Goal: Navigation & Orientation: Find specific page/section

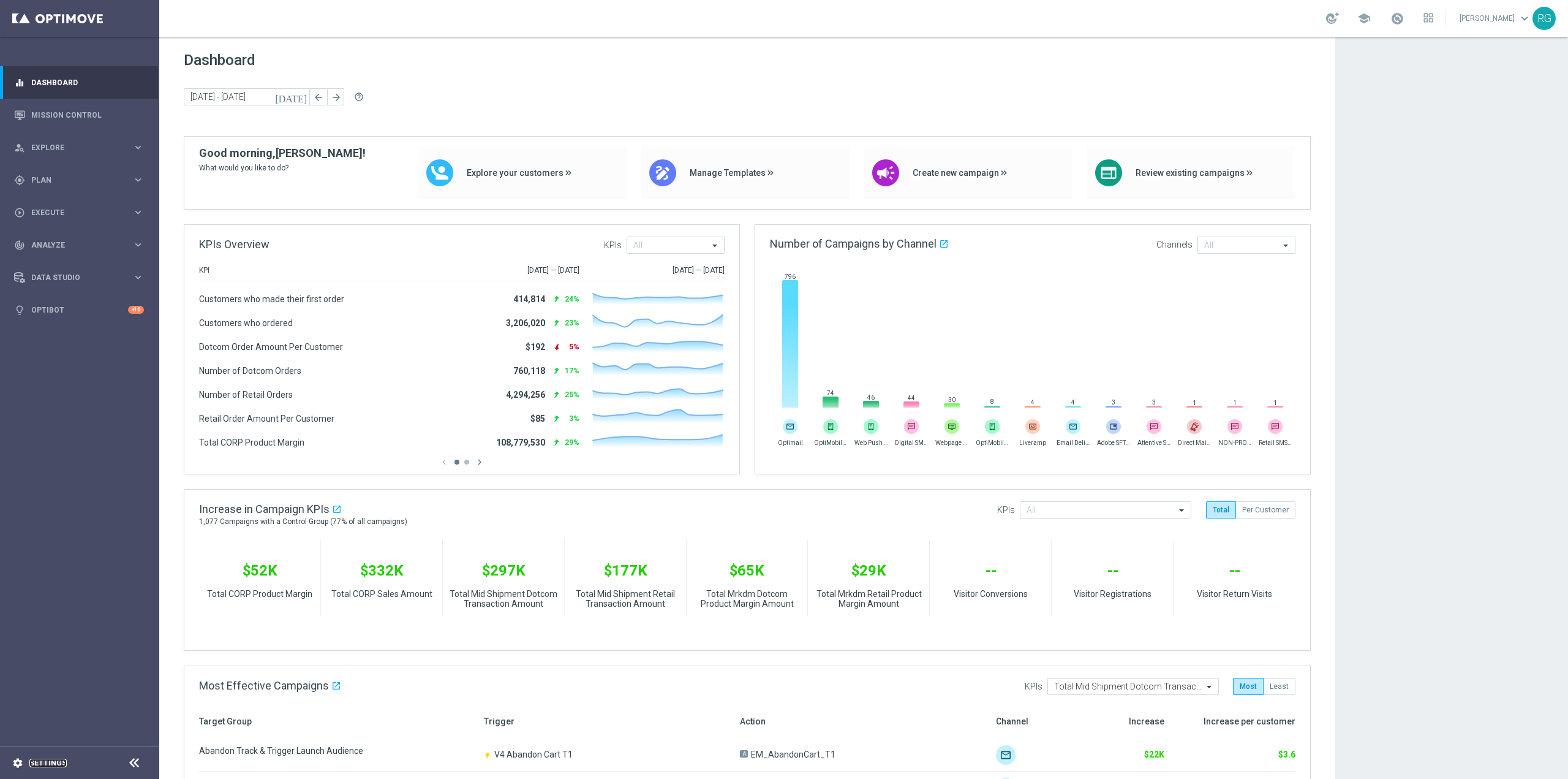
click at [56, 761] on link "Settings" at bounding box center [48, 762] width 38 height 7
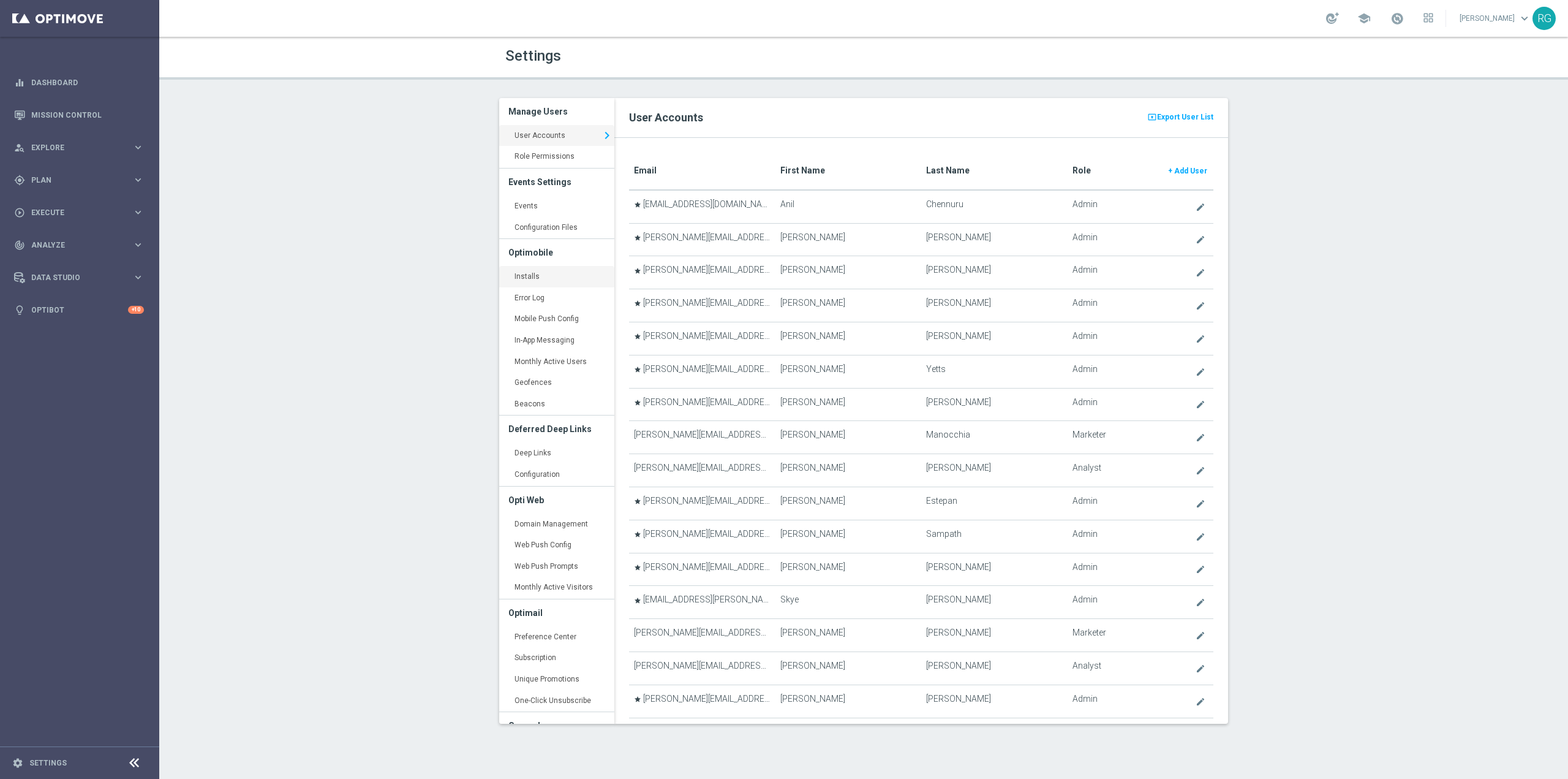
click at [590, 270] on link "Installs keyboard_arrow_right" at bounding box center [557, 277] width 115 height 22
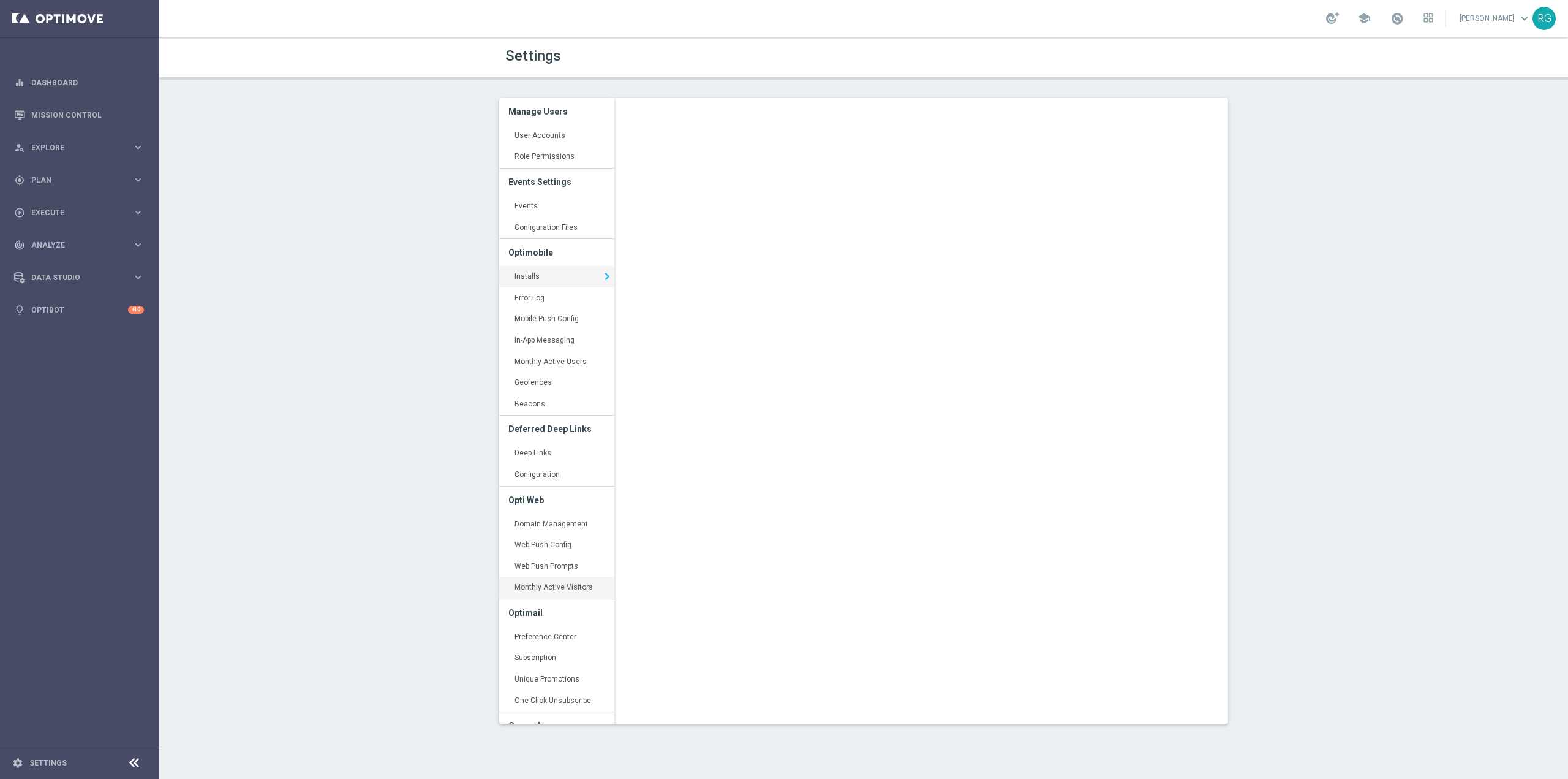
click at [557, 582] on link "Monthly Active Visitors keyboard_arrow_right" at bounding box center [557, 587] width 115 height 22
click at [536, 284] on link "Installs keyboard_arrow_right" at bounding box center [557, 277] width 115 height 22
click at [536, 298] on link "Error Log keyboard_arrow_right" at bounding box center [557, 298] width 115 height 22
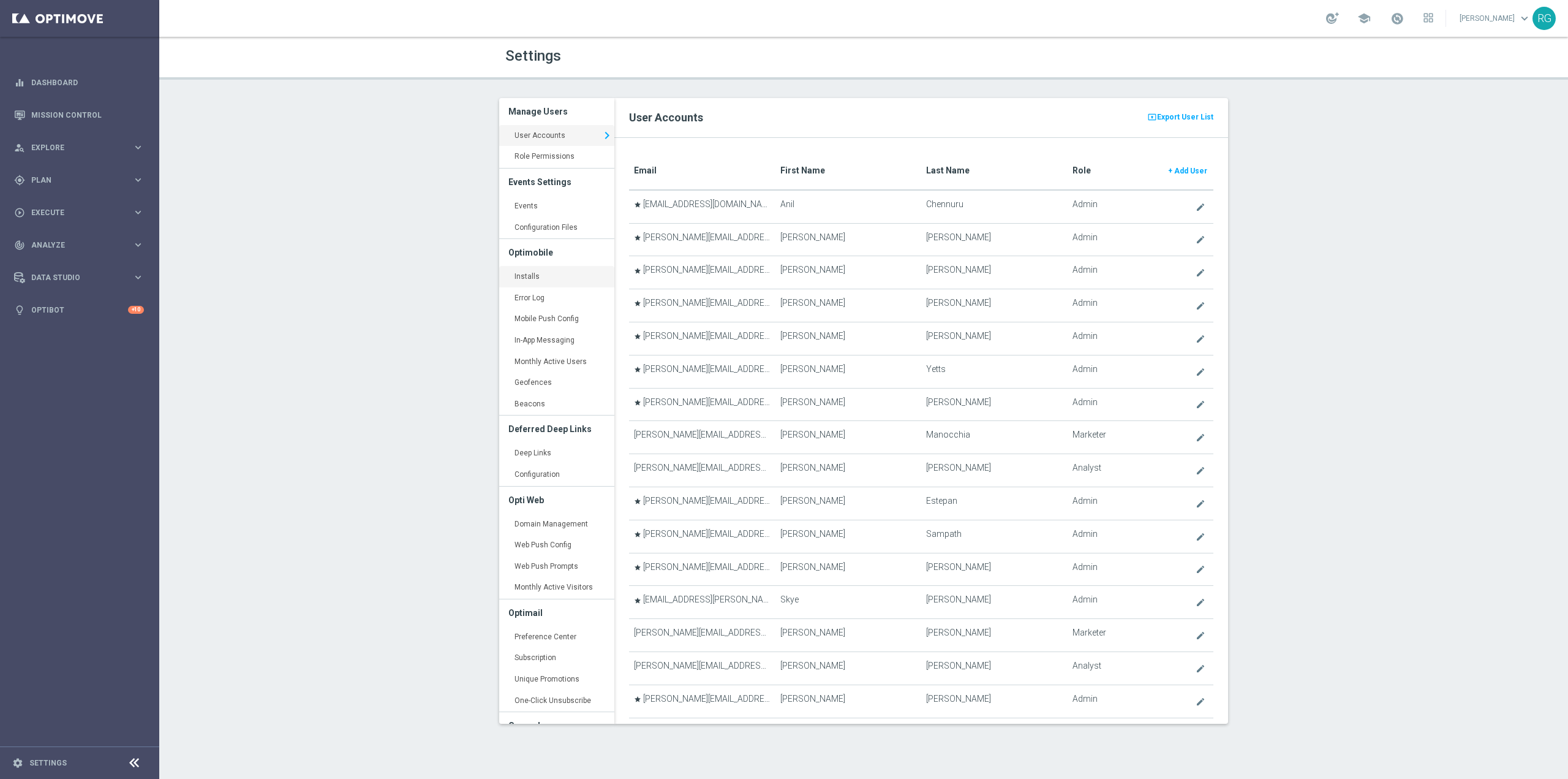
click at [523, 281] on link "Installs keyboard_arrow_right" at bounding box center [557, 277] width 115 height 22
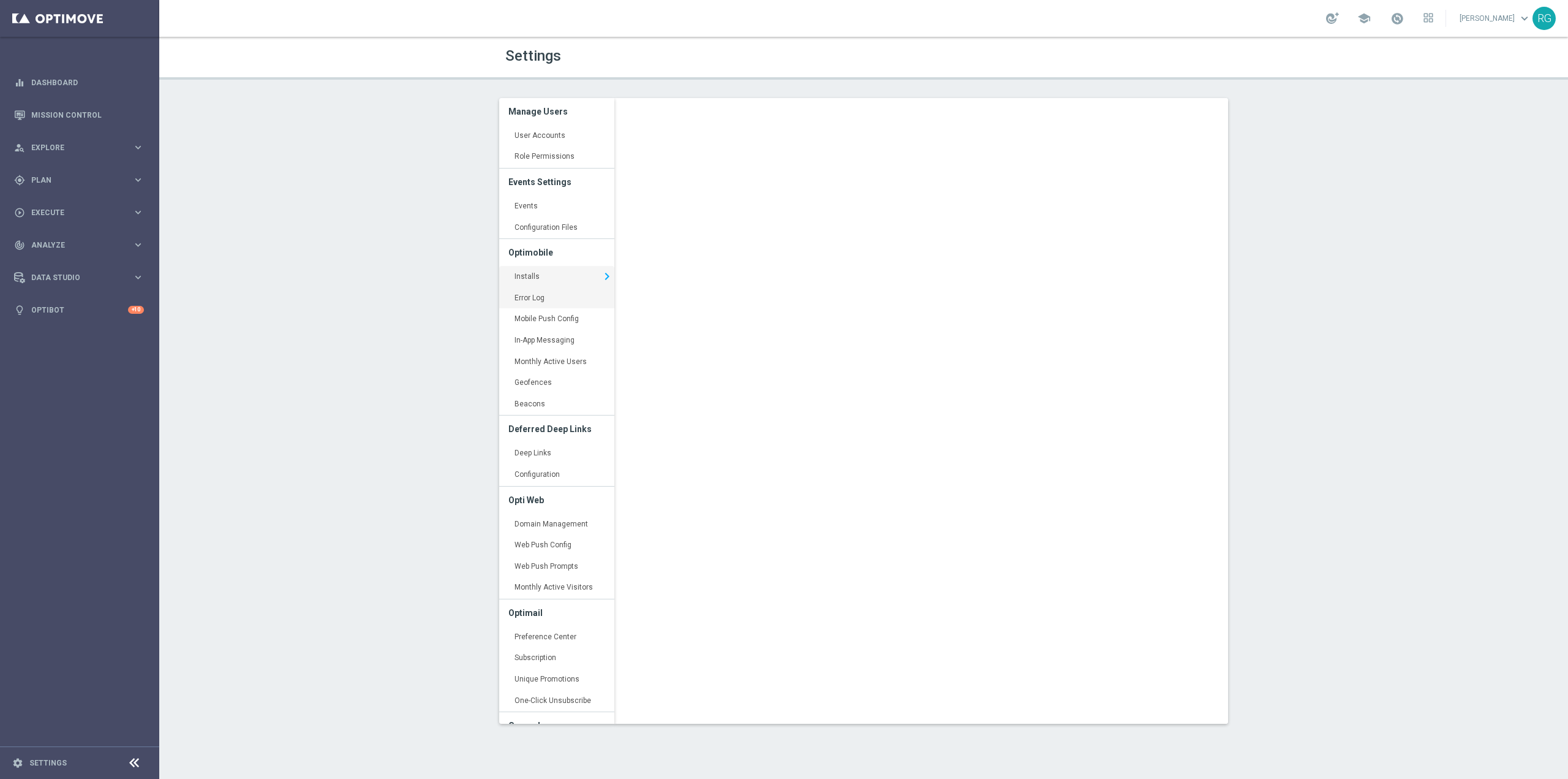
click at [530, 302] on link "Error Log keyboard_arrow_right" at bounding box center [557, 298] width 115 height 22
click at [546, 270] on link "Installs keyboard_arrow_right" at bounding box center [557, 277] width 115 height 22
